Goal: Task Accomplishment & Management: Use online tool/utility

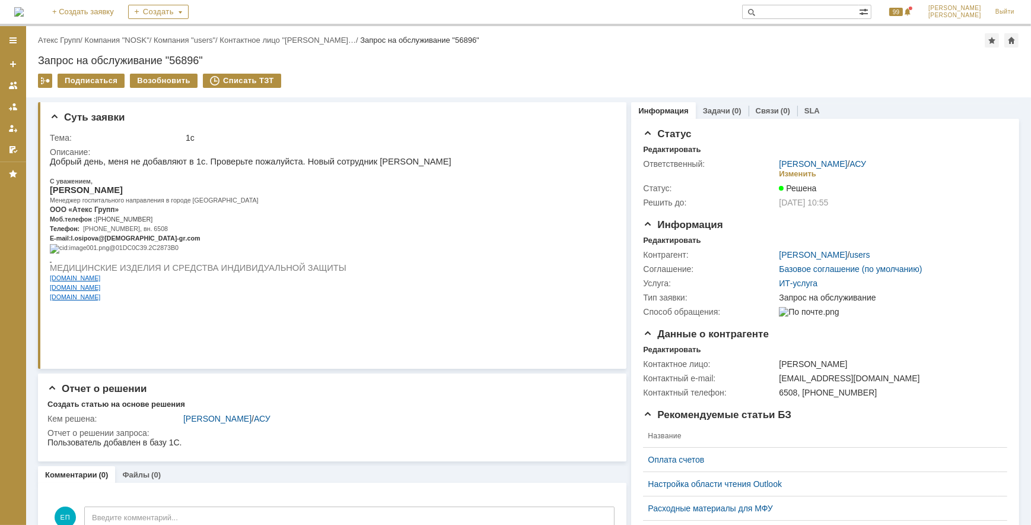
click at [71, 45] on div "Назад | Атекс Групп / Компания "NOSK" / Компания "users" / Контактное лицо "[PE…" at bounding box center [528, 40] width 981 height 14
click at [72, 42] on link "Атекс Групп" at bounding box center [59, 40] width 42 height 9
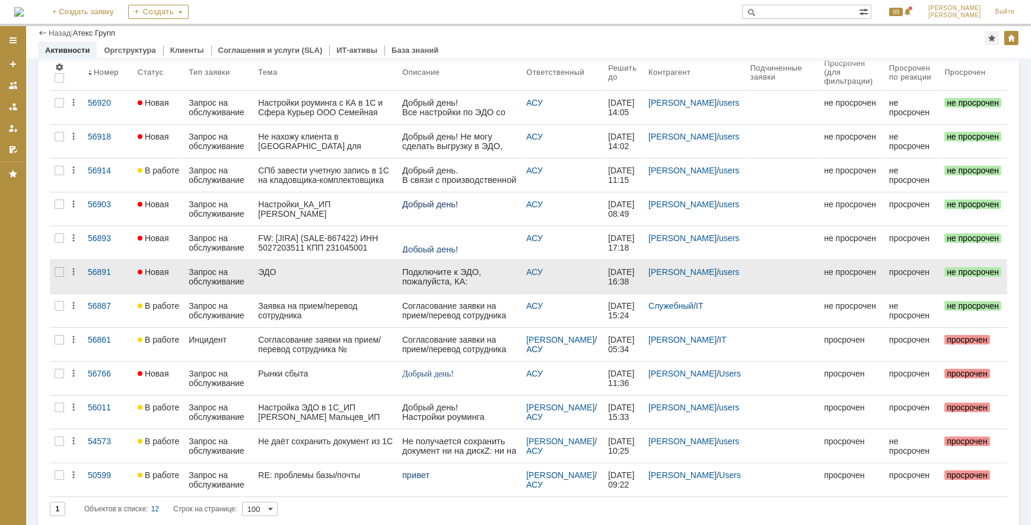
click at [215, 283] on div "Запрос на обслуживание" at bounding box center [219, 276] width 60 height 19
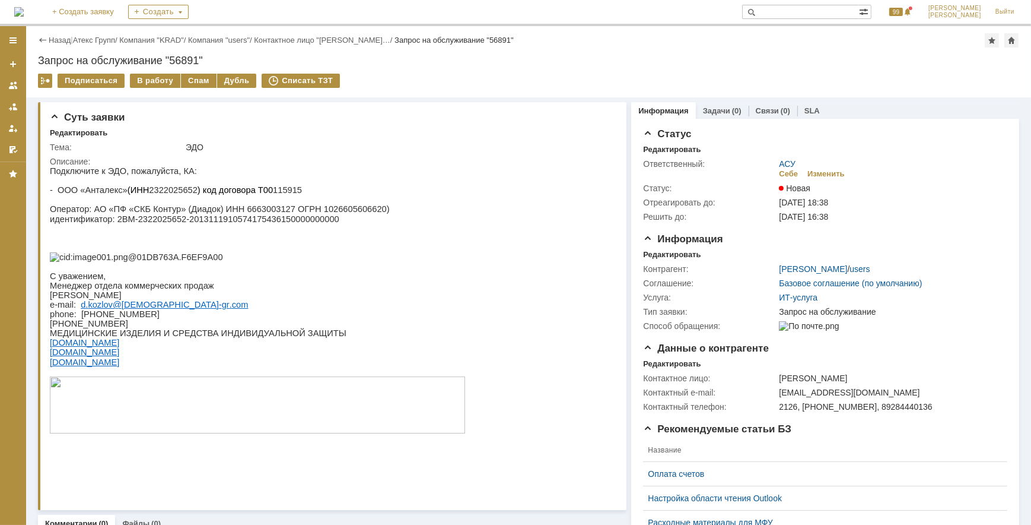
click at [177, 193] on p "- ООО «Анталекс» (ИНН 2322025652 ) код договора Т00 115915" at bounding box center [256, 189] width 415 height 9
copy p "2322025652"
click at [162, 77] on div "В работу" at bounding box center [155, 81] width 50 height 14
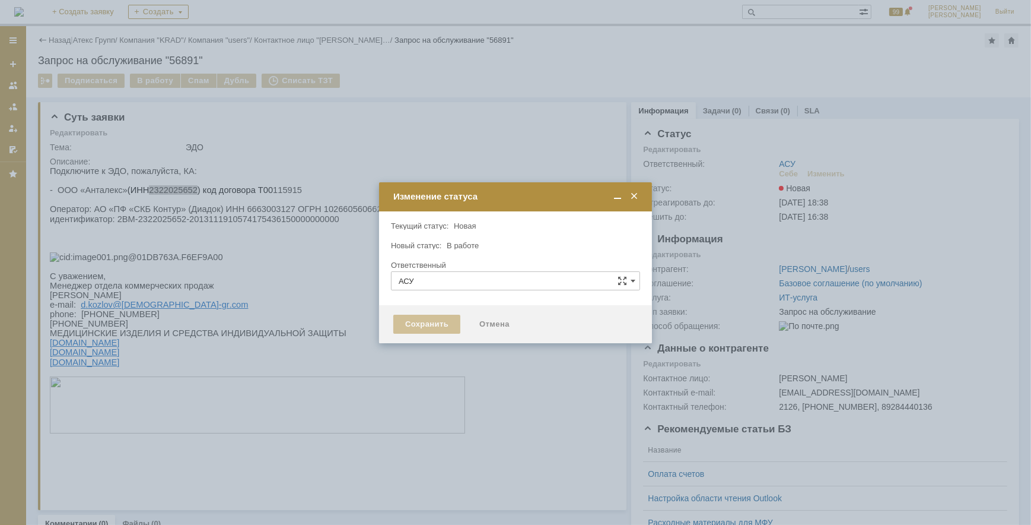
type input "[PERSON_NAME]"
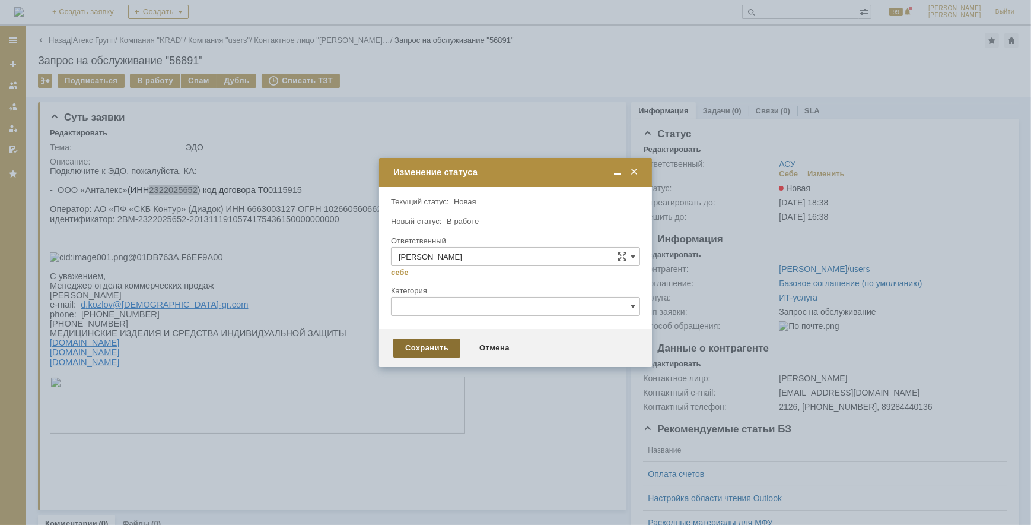
click at [419, 344] on div "Сохранить" at bounding box center [426, 347] width 67 height 19
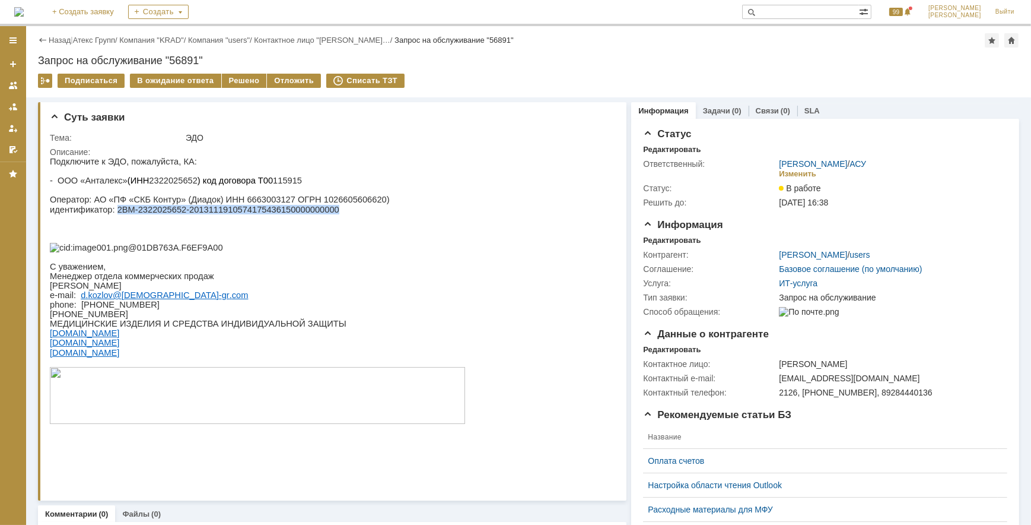
drag, startPoint x: 112, startPoint y: 212, endPoint x: 312, endPoint y: 215, distance: 200.6
click at [312, 214] on p "идентификатор: 2BM-2322025652-2013111910574175436150000000000" at bounding box center [256, 208] width 415 height 9
copy p "2BM-2322025652-2013111910574175436150000000000"
click at [247, 78] on div "Решено" at bounding box center [244, 81] width 45 height 14
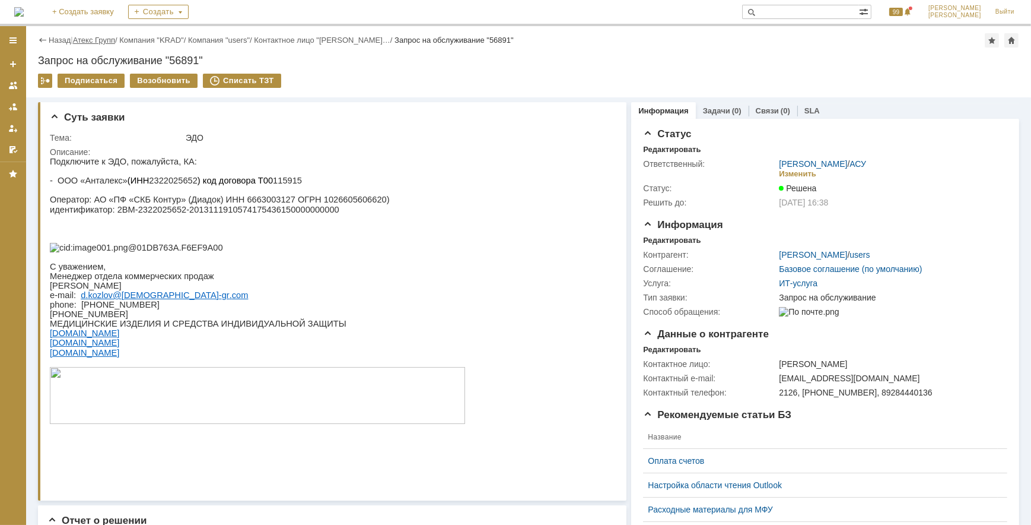
click at [113, 39] on link "Атекс Групп" at bounding box center [94, 40] width 42 height 9
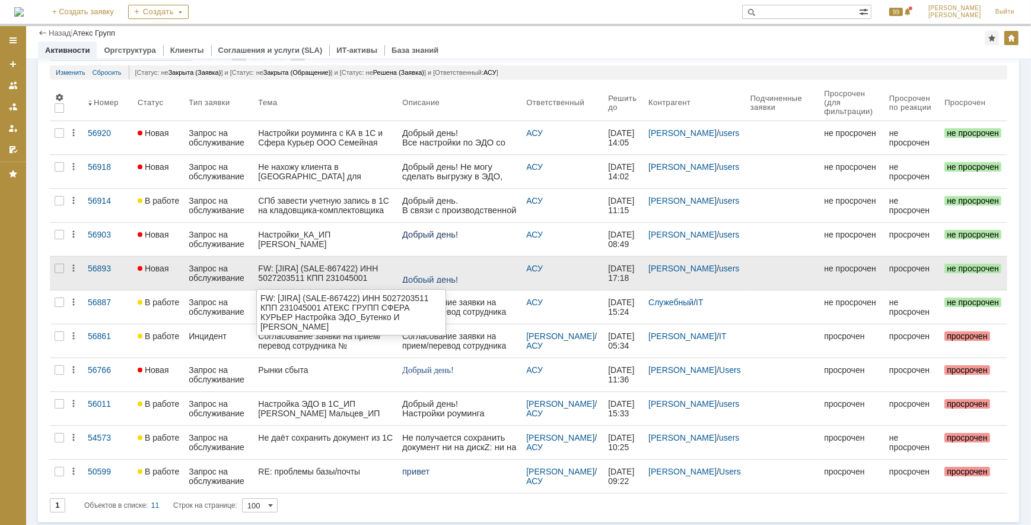
click at [283, 269] on div "FW: [JIRA] (SALE-867422) ИНН 5027203511 КПП 231045001 АТЕКС ГРУПП СФЕРА КУРЬЕР …" at bounding box center [325, 272] width 135 height 19
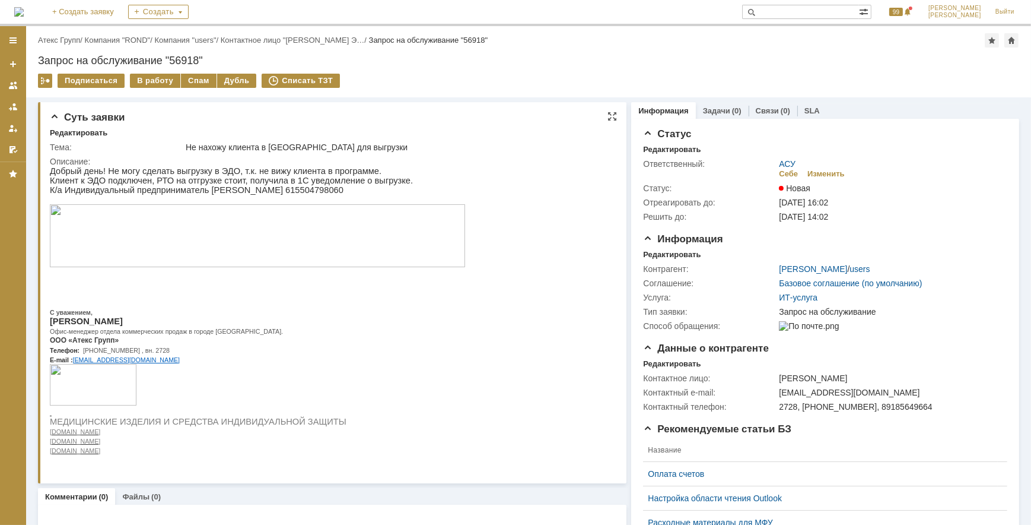
click at [251, 246] on img at bounding box center [256, 235] width 415 height 63
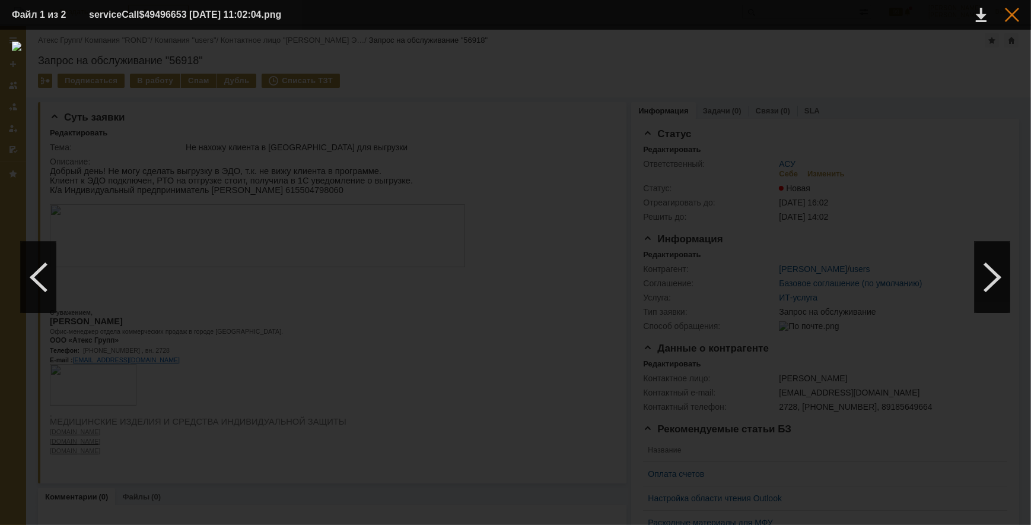
click at [1016, 18] on div at bounding box center [1012, 15] width 14 height 14
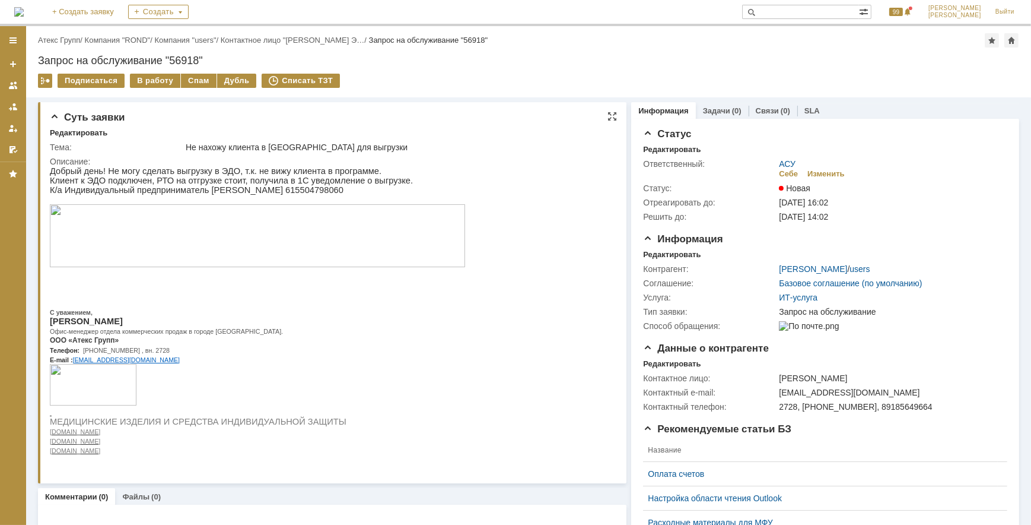
click at [353, 189] on p "К/а Индивидуальный предприниматель [PERSON_NAME] 615504798060" at bounding box center [256, 189] width 415 height 9
copy p "615504798060"
